Goal: Transaction & Acquisition: Book appointment/travel/reservation

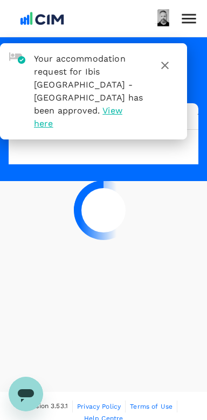
click at [153, 322] on div at bounding box center [103, 210] width 207 height 420
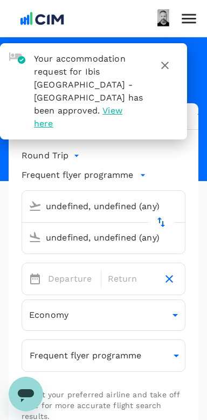
type input "[GEOGRAPHIC_DATA], [GEOGRAPHIC_DATA] (any)"
type input "London Heathrow (LHR)"
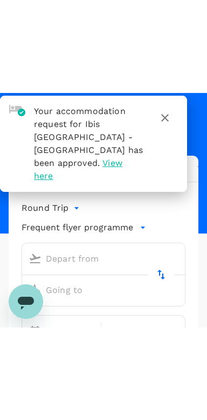
scroll to position [122, 0]
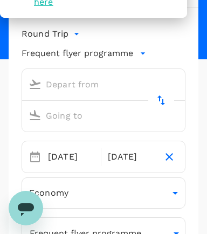
type input "premium-economy"
type input "[GEOGRAPHIC_DATA], [GEOGRAPHIC_DATA] (any)"
type input "London Heathrow (LHR)"
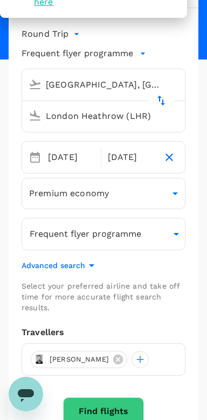
scroll to position [0, 0]
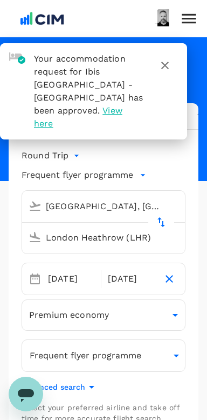
click at [171, 69] on icon "button" at bounding box center [165, 65] width 13 height 13
click at [189, 19] on icon at bounding box center [189, 18] width 19 height 19
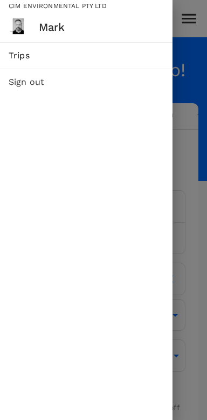
click at [25, 59] on span "Trips" at bounding box center [87, 55] width 156 height 13
